Goal: Information Seeking & Learning: Find specific fact

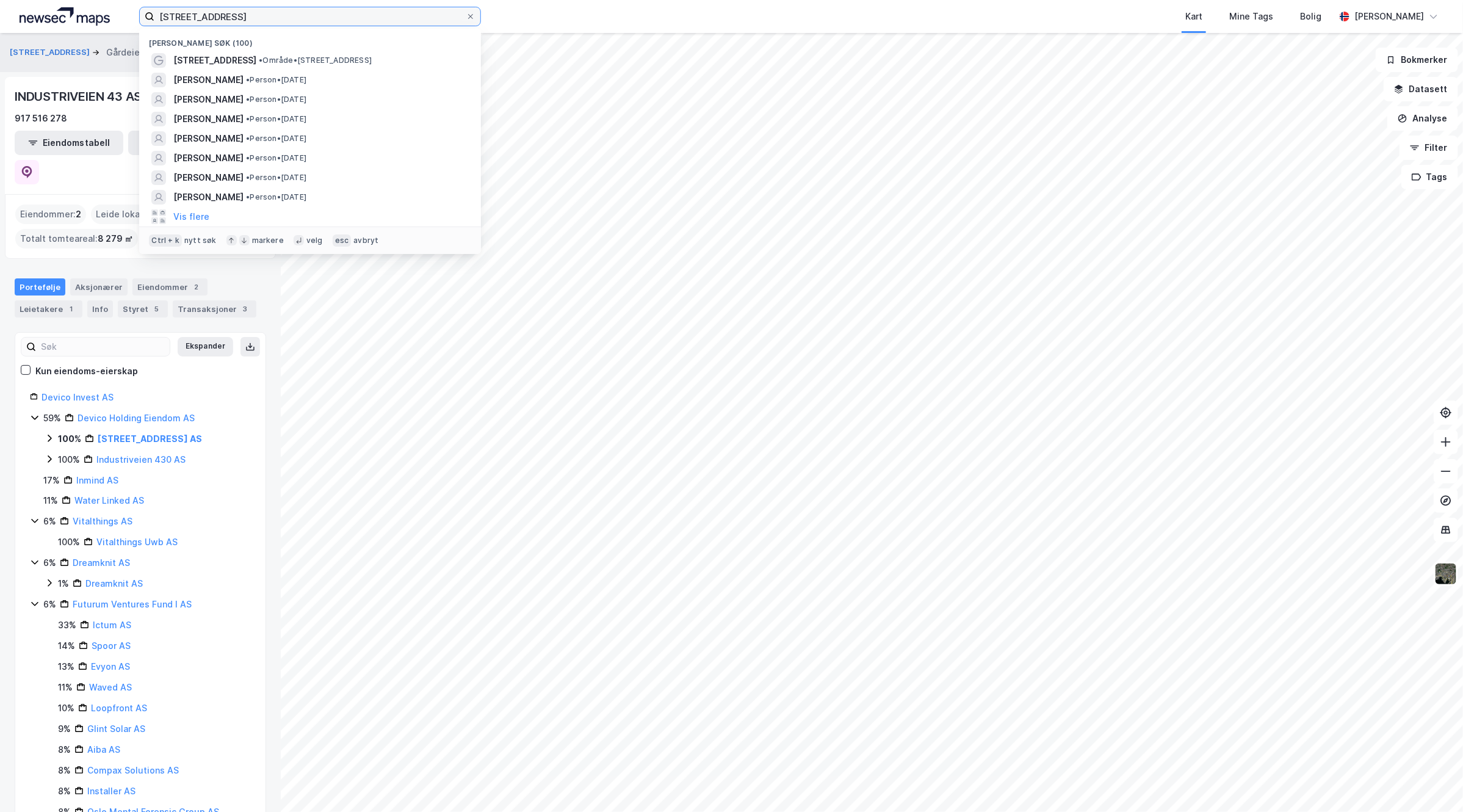
drag, startPoint x: 257, startPoint y: 7, endPoint x: 117, endPoint y: 10, distance: 140.0
click at [117, 10] on div "[STREET_ADDRESS] Nylige søk (100) [STREET_ADDRESS] A • Område • [STREET_ADDRESS…" at bounding box center [731, 16] width 1463 height 33
paste input "[STREET_ADDRESS]"
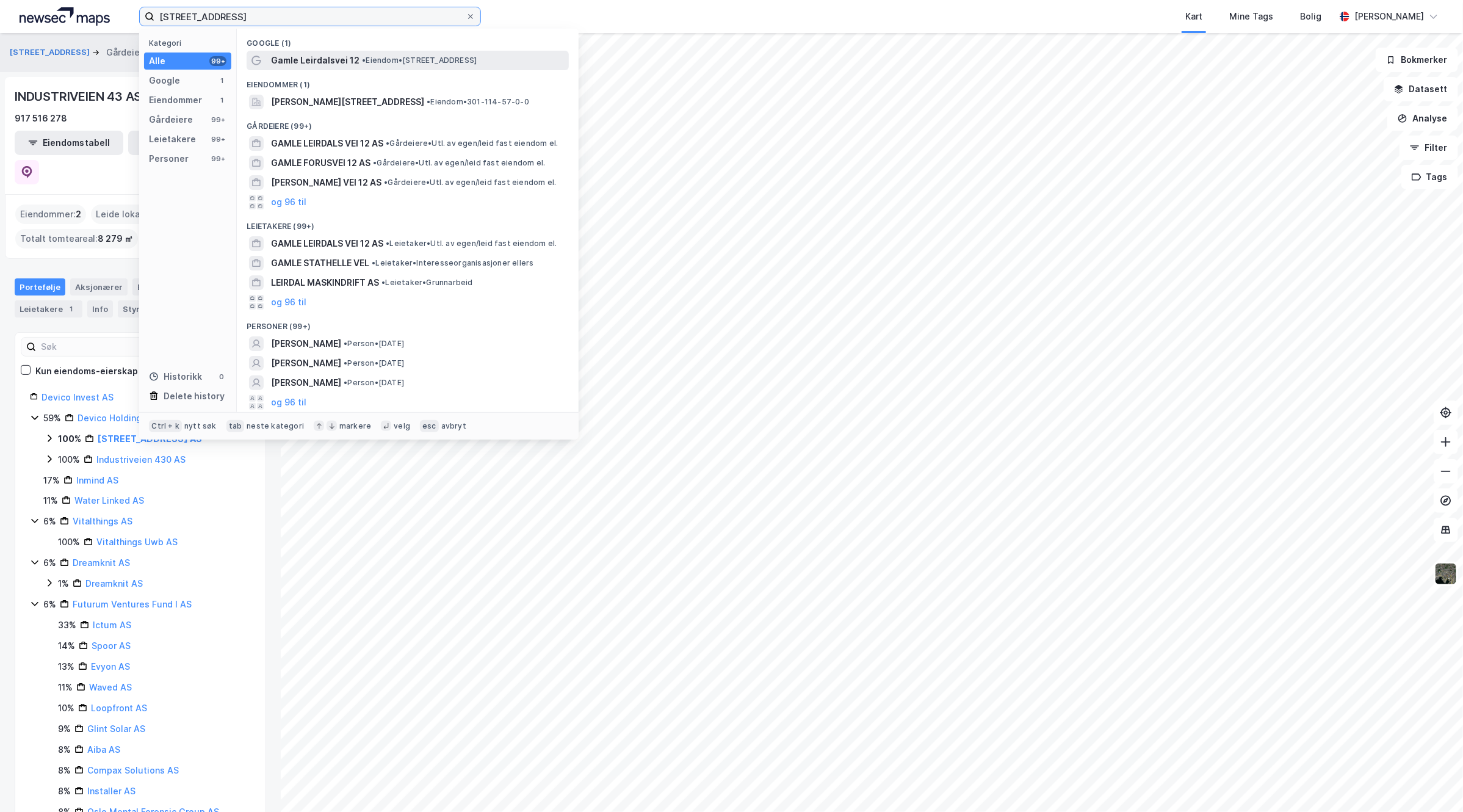
type input "[STREET_ADDRESS]"
click at [357, 61] on div "Gamle Leirdalsvei 12 • Eiendom • [STREET_ADDRESS]" at bounding box center [419, 60] width 296 height 15
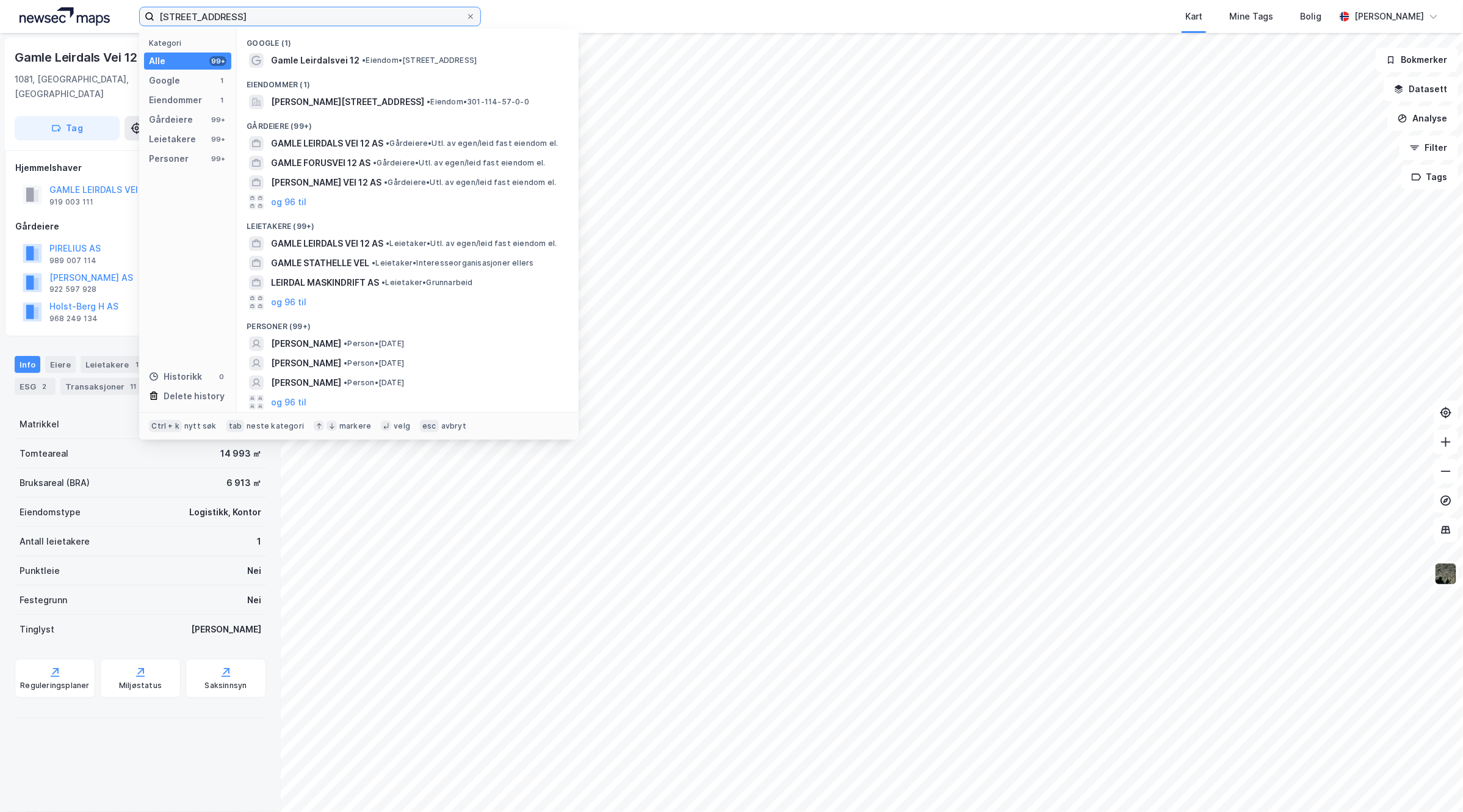
drag, startPoint x: 274, startPoint y: 17, endPoint x: 93, endPoint y: 9, distance: 181.2
click at [93, 9] on div "Gamle Leirdals vei 12 Kategori Alle 99+ Google 1 Eiendommer 1 Gårdeiere 99+ Lei…" at bounding box center [731, 16] width 1463 height 33
paste input "[STREET_ADDRESS]"
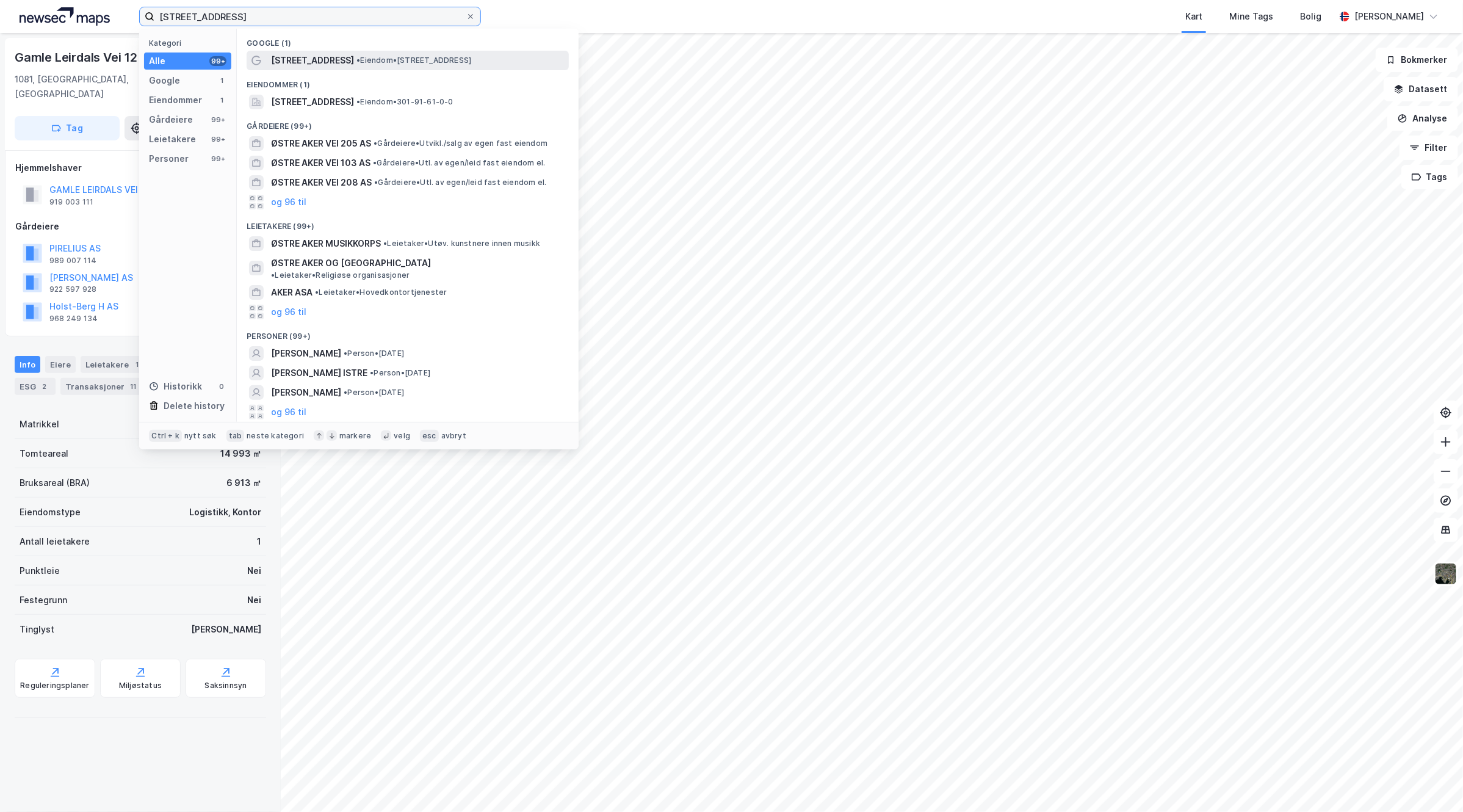
type input "[STREET_ADDRESS]"
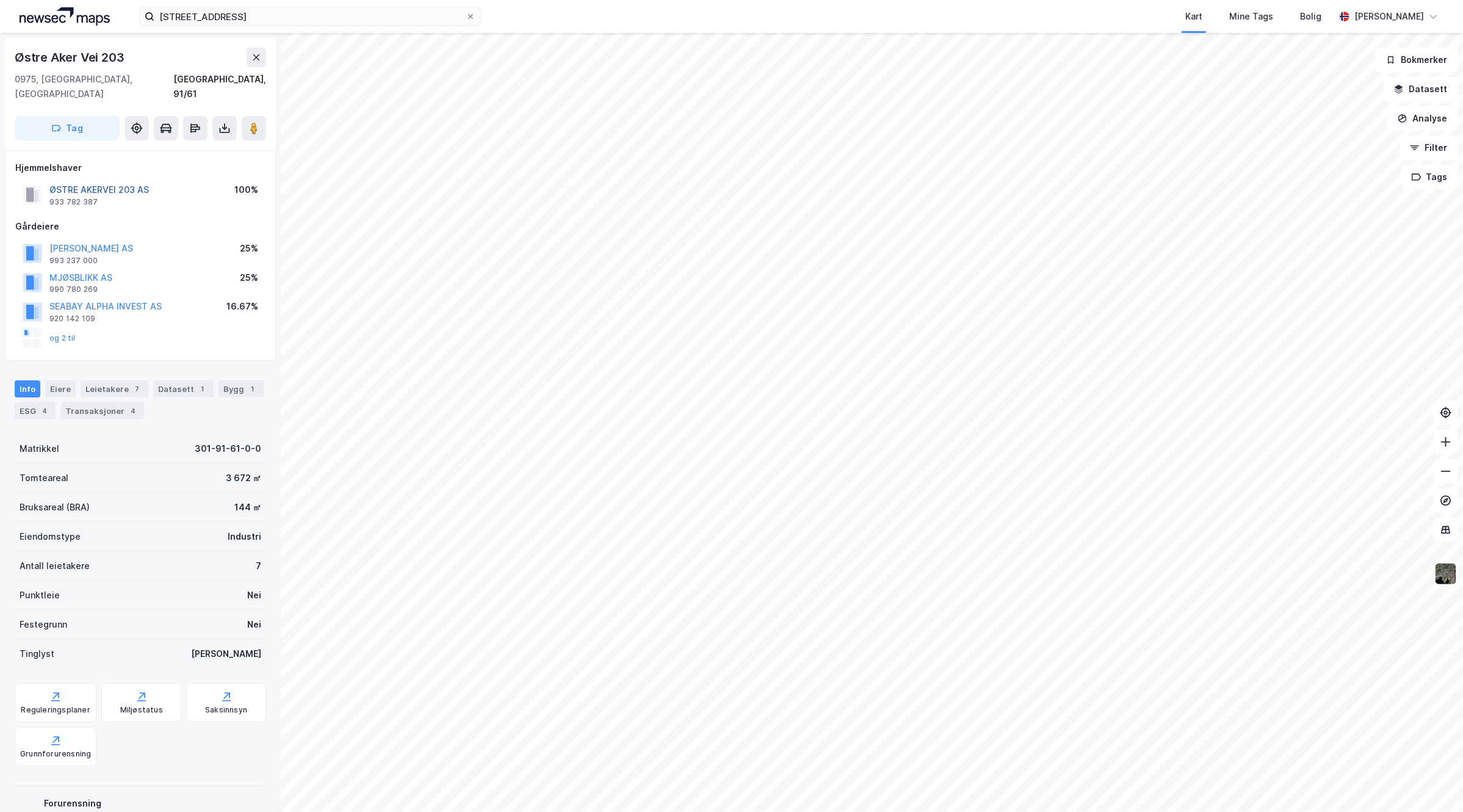
click at [0, 0] on button "ØSTRE AKERVEI 203 AS" at bounding box center [0, 0] width 0 height 0
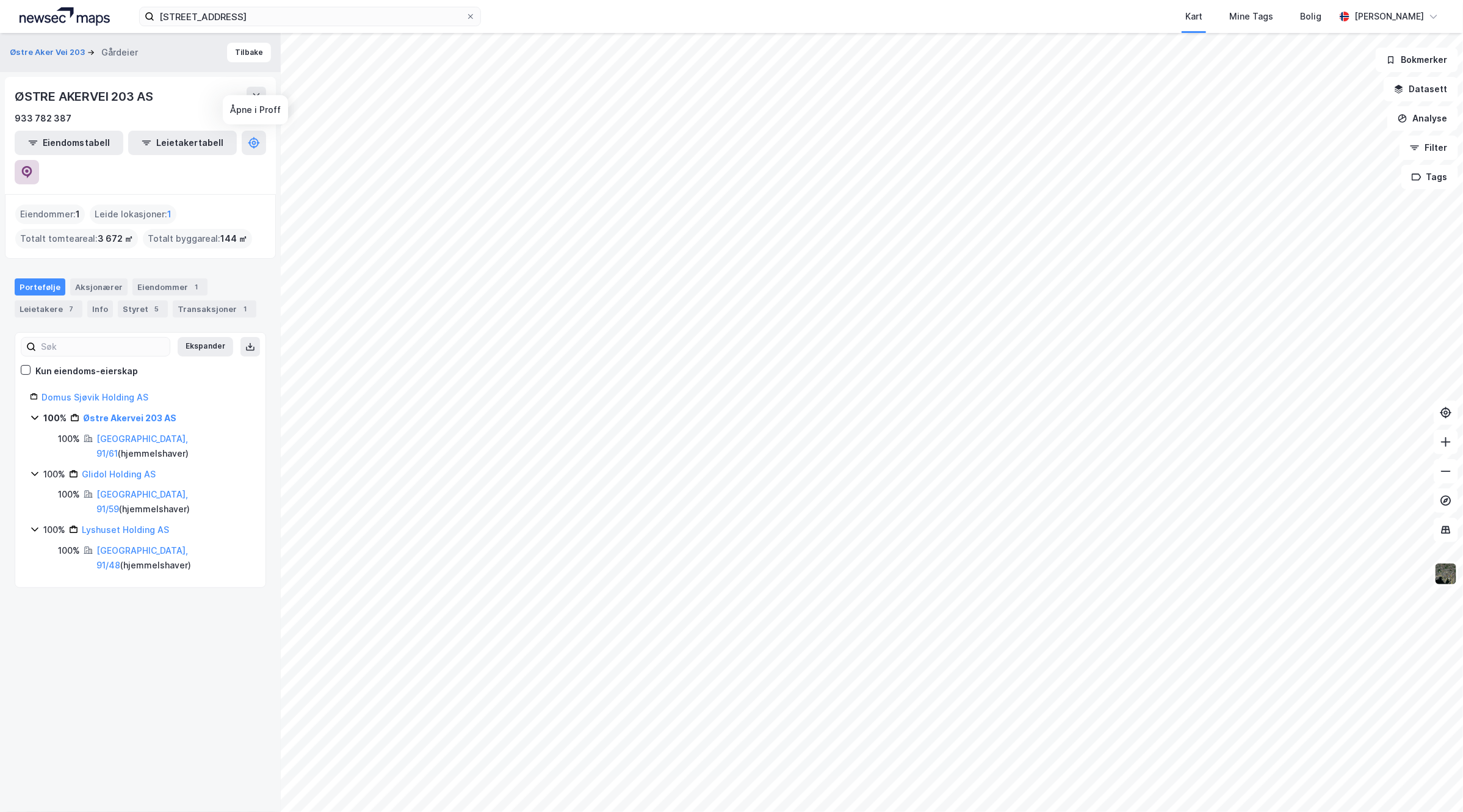
click at [33, 166] on icon at bounding box center [27, 172] width 11 height 12
